Goal: Information Seeking & Learning: Learn about a topic

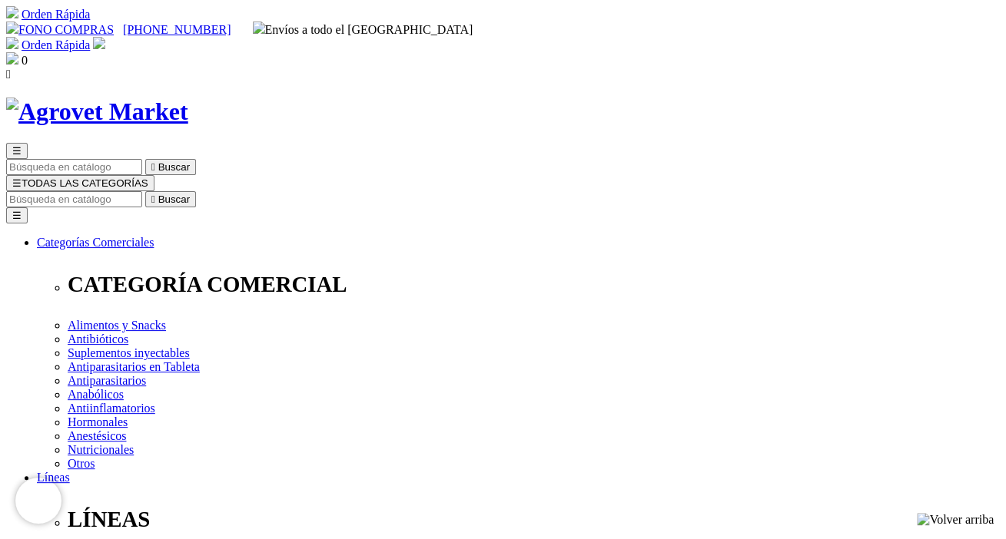
drag, startPoint x: 506, startPoint y: 197, endPoint x: 758, endPoint y: 206, distance: 252.1
copy h1 "Suralan® Medium (10 - 20kg)"
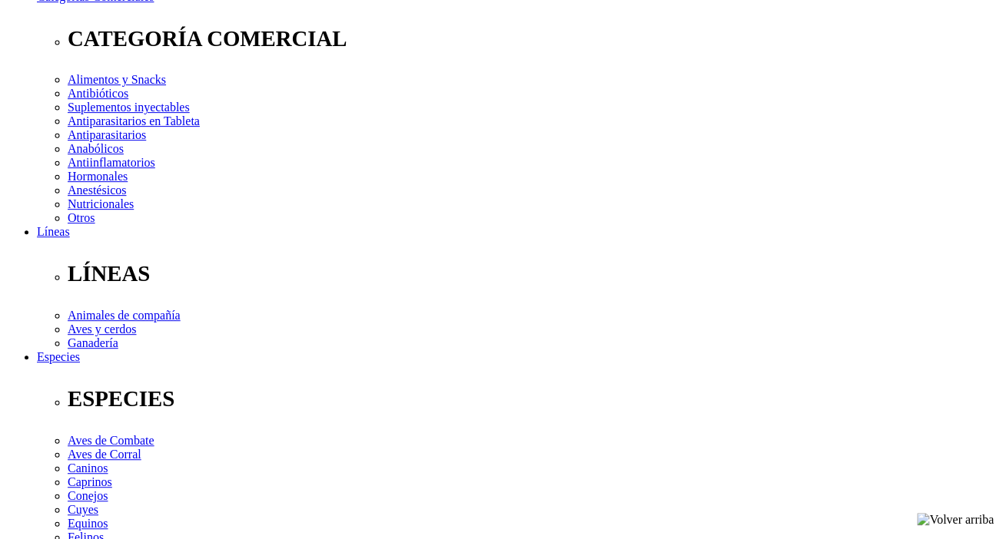
scroll to position [230, 0]
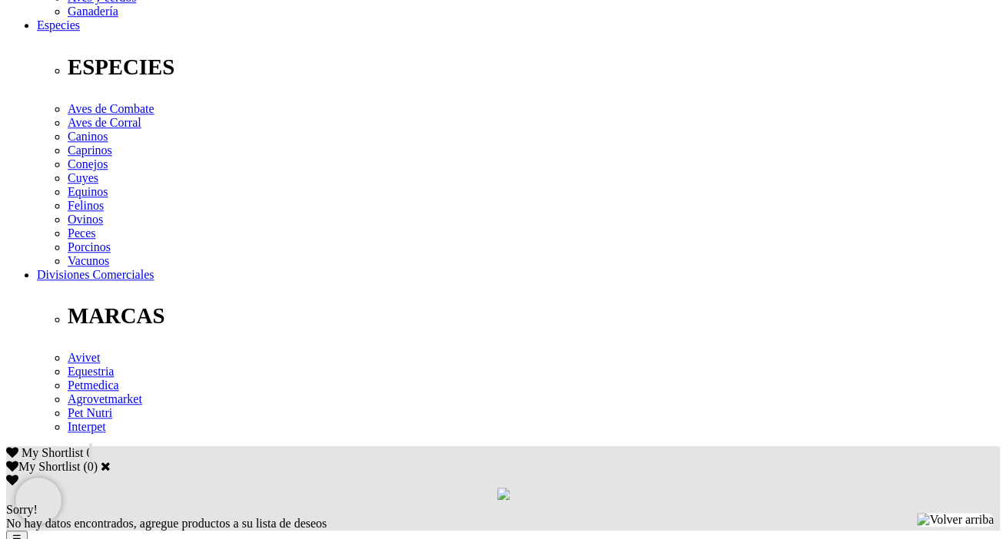
scroll to position [615, 0]
